Goal: Book appointment/travel/reservation

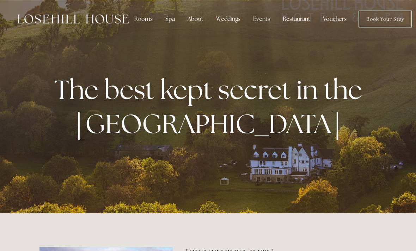
click at [146, 17] on div "Rooms" at bounding box center [144, 19] width 30 height 14
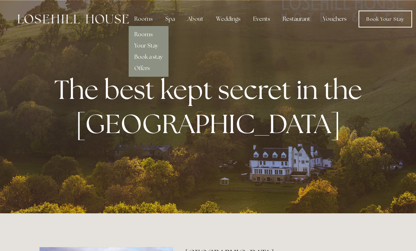
click at [152, 31] on link "Rooms" at bounding box center [143, 34] width 18 height 7
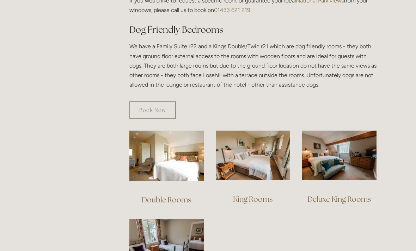
scroll to position [387, 0]
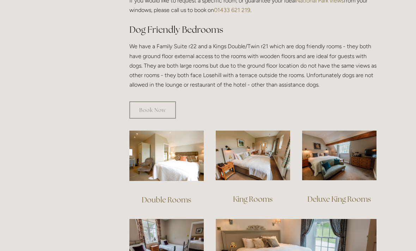
click at [182, 155] on img at bounding box center [166, 156] width 74 height 50
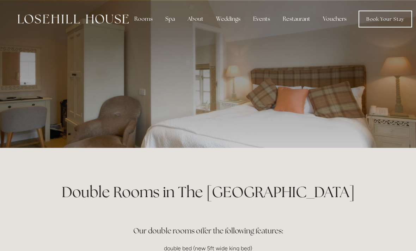
click at [389, 22] on link "Book Your Stay" at bounding box center [385, 19] width 54 height 17
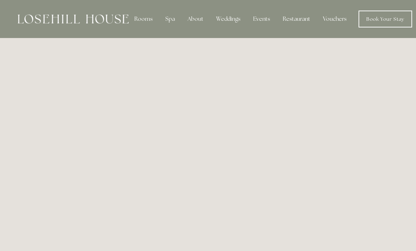
click at [300, 21] on div "Restaurant" at bounding box center [296, 19] width 39 height 14
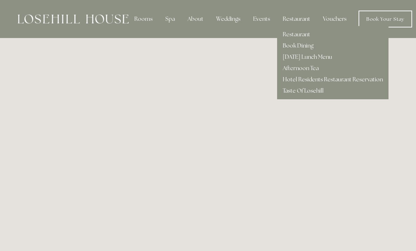
click at [305, 35] on link "Restaurant" at bounding box center [296, 34] width 27 height 7
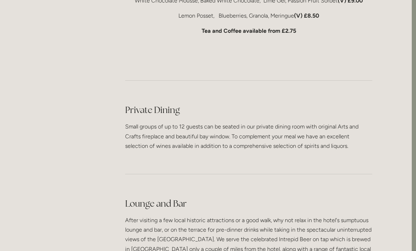
scroll to position [1627, 4]
